Goal: Obtain resource: Download file/media

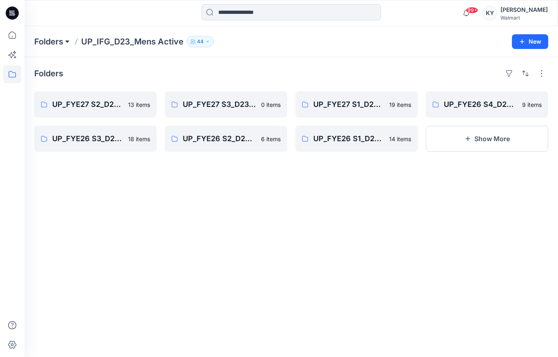
click at [64, 44] on button at bounding box center [67, 41] width 8 height 11
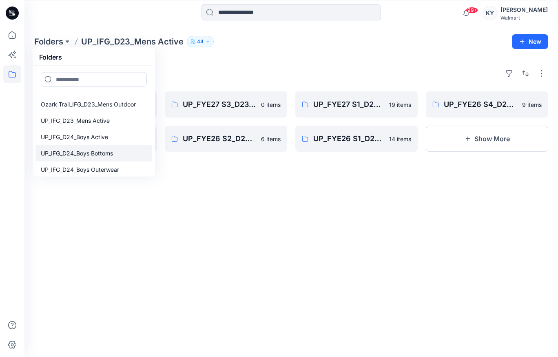
scroll to position [67, 0]
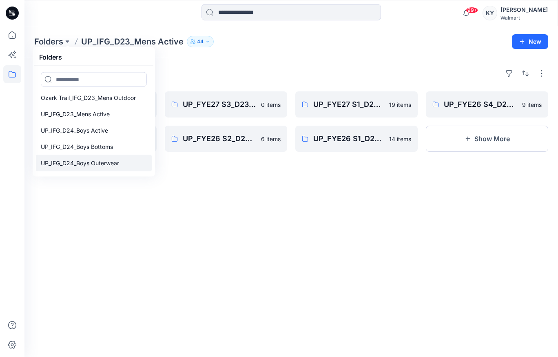
click at [98, 162] on p "UP_IFG_D24_Boys Outerwear" at bounding box center [80, 163] width 78 height 10
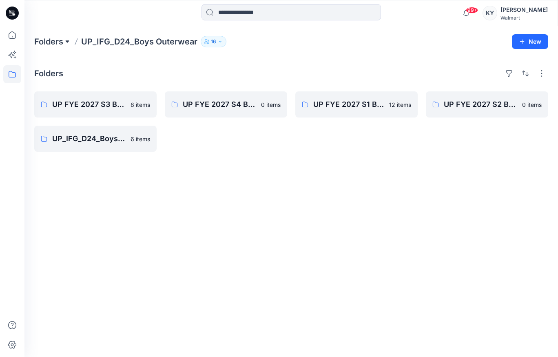
click at [65, 42] on button at bounding box center [67, 41] width 8 height 11
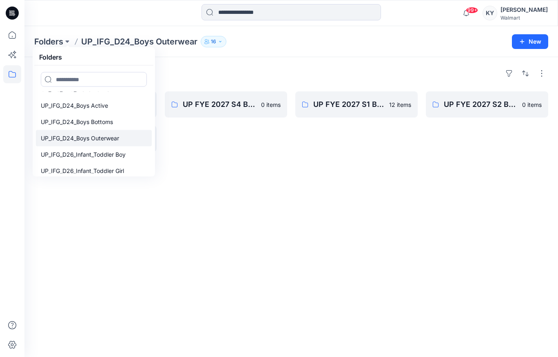
scroll to position [90, 0]
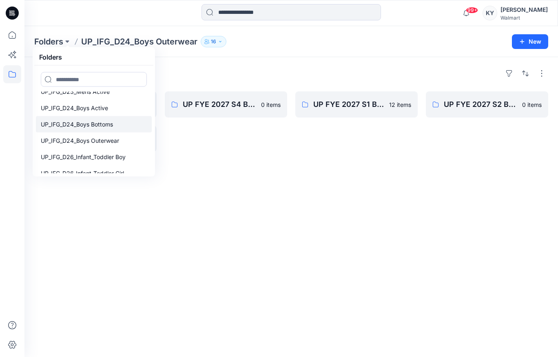
click at [96, 125] on p "UP_IFG_D24_Boys Bottoms" at bounding box center [77, 125] width 72 height 10
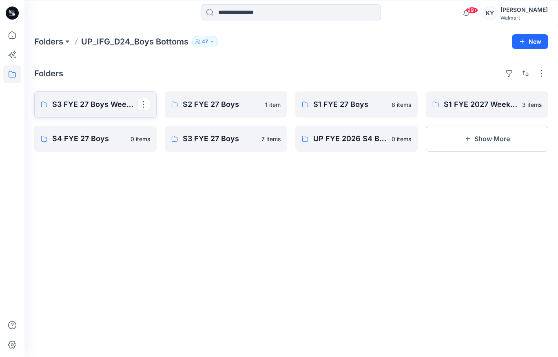
click at [110, 107] on p "S3 FYE 27 Boys Weekend Academy Boys" at bounding box center [94, 104] width 85 height 11
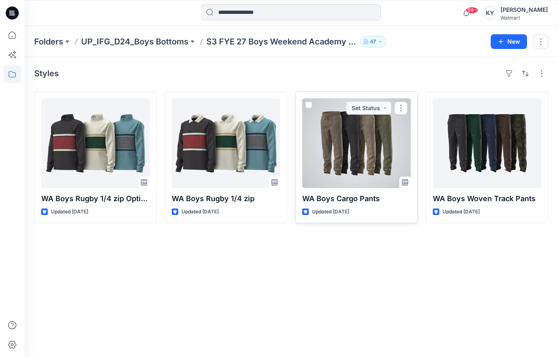
click at [372, 144] on div at bounding box center [356, 143] width 109 height 90
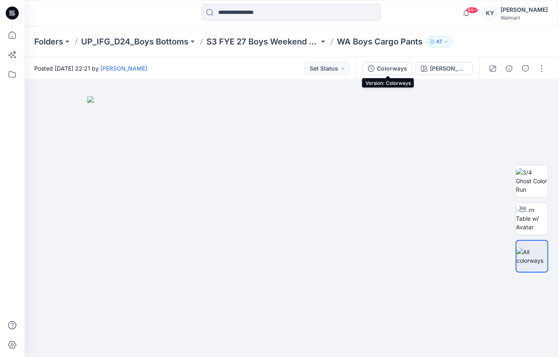
click at [404, 69] on div "Colorways" at bounding box center [392, 68] width 30 height 9
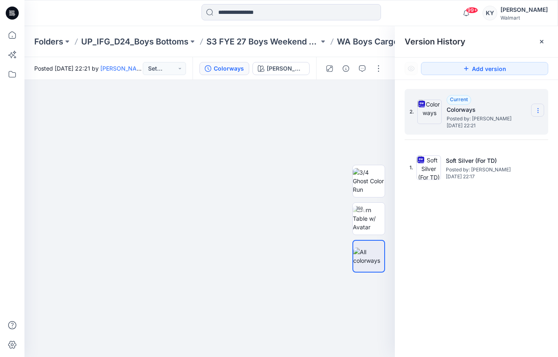
click at [538, 111] on icon at bounding box center [538, 111] width 0 height 0
click at [484, 125] on span "Download Source BW File" at bounding box center [497, 127] width 69 height 10
click at [296, 41] on p "S3 FYE 27 Boys Weekend Academy Boys" at bounding box center [262, 41] width 113 height 11
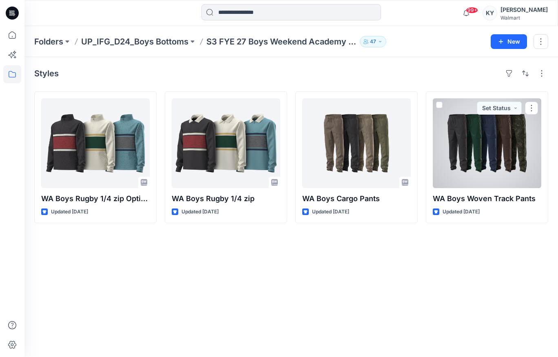
click at [495, 140] on div at bounding box center [487, 143] width 109 height 90
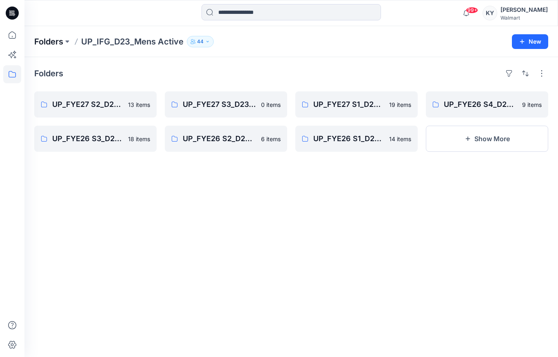
click at [63, 44] on p "Folders" at bounding box center [48, 41] width 29 height 11
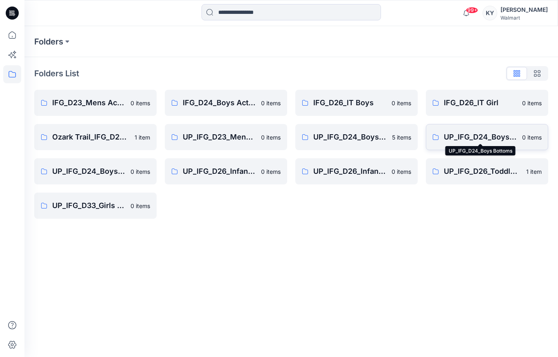
click at [486, 134] on p "UP_IFG_D24_Boys Bottoms" at bounding box center [480, 136] width 73 height 11
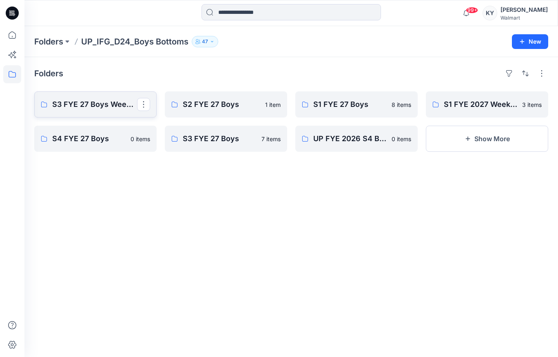
click at [100, 107] on p "S3 FYE 27 Boys Weekend Academy Boys" at bounding box center [94, 104] width 85 height 11
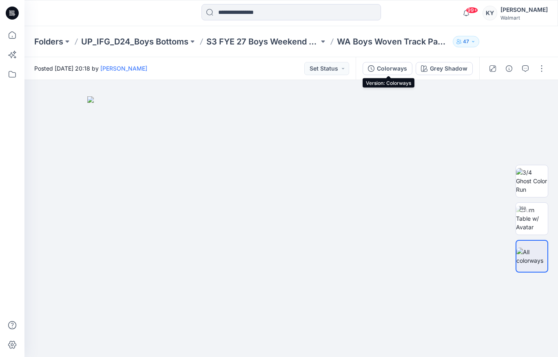
click at [402, 69] on div "Colorways" at bounding box center [392, 68] width 30 height 9
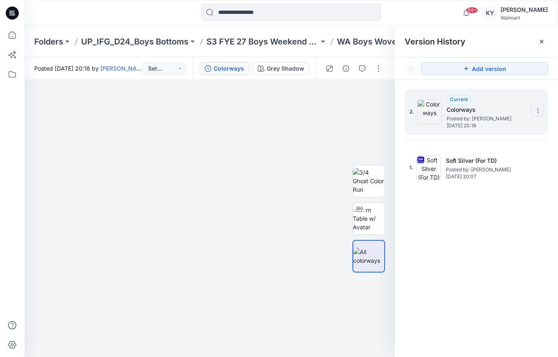
click at [539, 111] on icon at bounding box center [538, 110] width 7 height 7
click at [434, 213] on div "2. Current Colorways Posted by: [PERSON_NAME] [DATE] 20:18 1. Soft Silver (For …" at bounding box center [476, 224] width 163 height 289
click at [438, 206] on div "2. Current Colorways Posted by: [PERSON_NAME] [DATE] 20:18 1. Soft Silver (For …" at bounding box center [476, 224] width 163 height 289
click at [434, 208] on div "2. Current Colorways Posted by: [PERSON_NAME] [DATE] 20:18 1. Soft Silver (For …" at bounding box center [476, 224] width 163 height 289
click at [437, 209] on div "2. Current Colorways Posted by: [PERSON_NAME] [DATE] 20:18 1. Soft Silver (For …" at bounding box center [476, 224] width 163 height 289
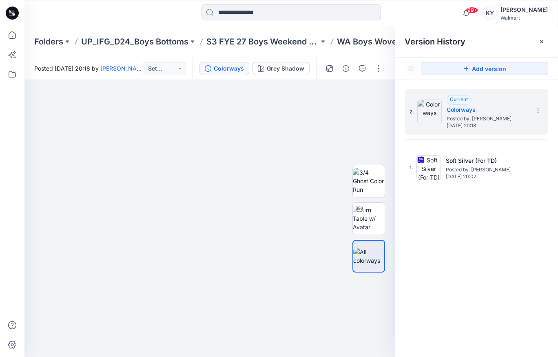
click at [436, 210] on div "2. Current Colorways Posted by: [PERSON_NAME] [DATE] 20:18 1. Soft Silver (For …" at bounding box center [476, 224] width 163 height 289
click at [438, 209] on div "2. Current Colorways Posted by: [PERSON_NAME] [DATE] 20:18 1. Soft Silver (For …" at bounding box center [476, 224] width 163 height 289
click at [439, 209] on div "2. Current Colorways Posted by: [PERSON_NAME] [DATE] 20:18 1. Soft Silver (For …" at bounding box center [476, 224] width 163 height 289
click at [441, 208] on div "2. Current Colorways Posted by: [PERSON_NAME] [DATE] 20:18 1. Soft Silver (For …" at bounding box center [476, 224] width 163 height 289
click at [443, 208] on div "2. Current Colorways Posted by: [PERSON_NAME] [DATE] 20:18 1. Soft Silver (For …" at bounding box center [476, 224] width 163 height 289
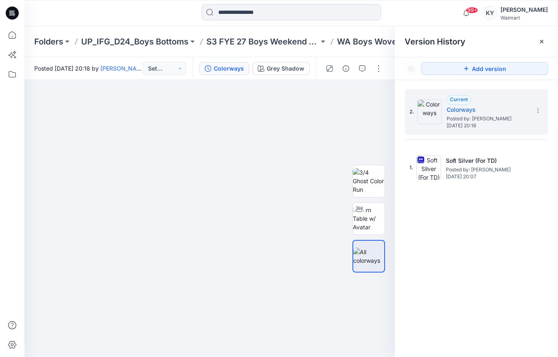
click at [443, 208] on div "2. Current Colorways Posted by: [PERSON_NAME] [DATE] 20:18 1. Soft Silver (For …" at bounding box center [476, 224] width 163 height 289
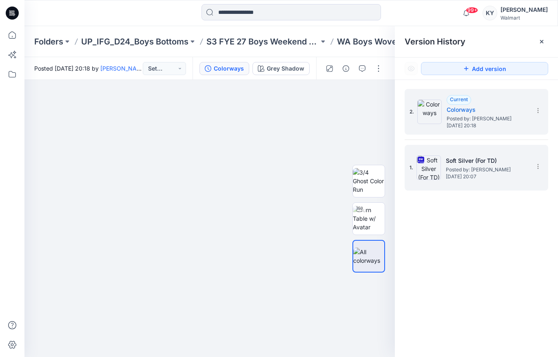
click at [431, 171] on img at bounding box center [429, 167] width 24 height 24
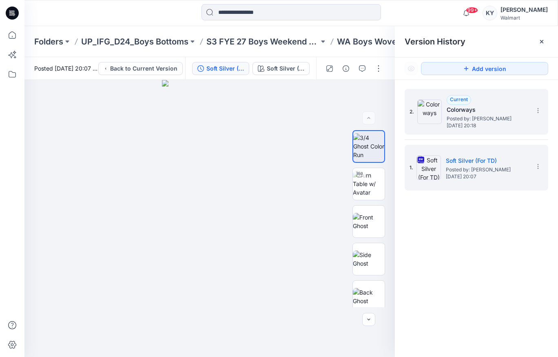
click at [431, 109] on img at bounding box center [429, 112] width 24 height 24
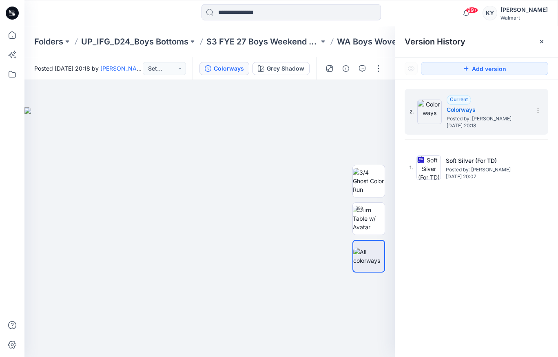
click at [437, 206] on div "2. Current Colorways Posted by: [PERSON_NAME] [DATE] 20:18 1. Soft Silver (For …" at bounding box center [476, 224] width 163 height 289
